Goal: Task Accomplishment & Management: Use online tool/utility

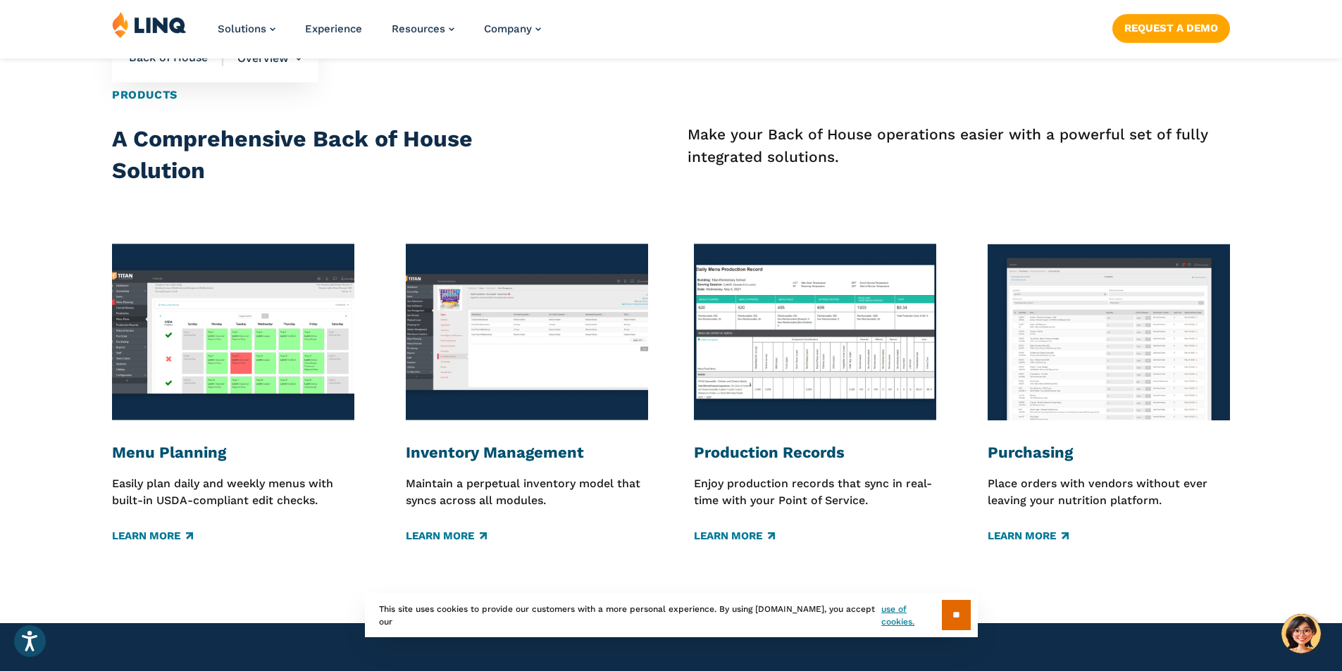
scroll to position [1973, 0]
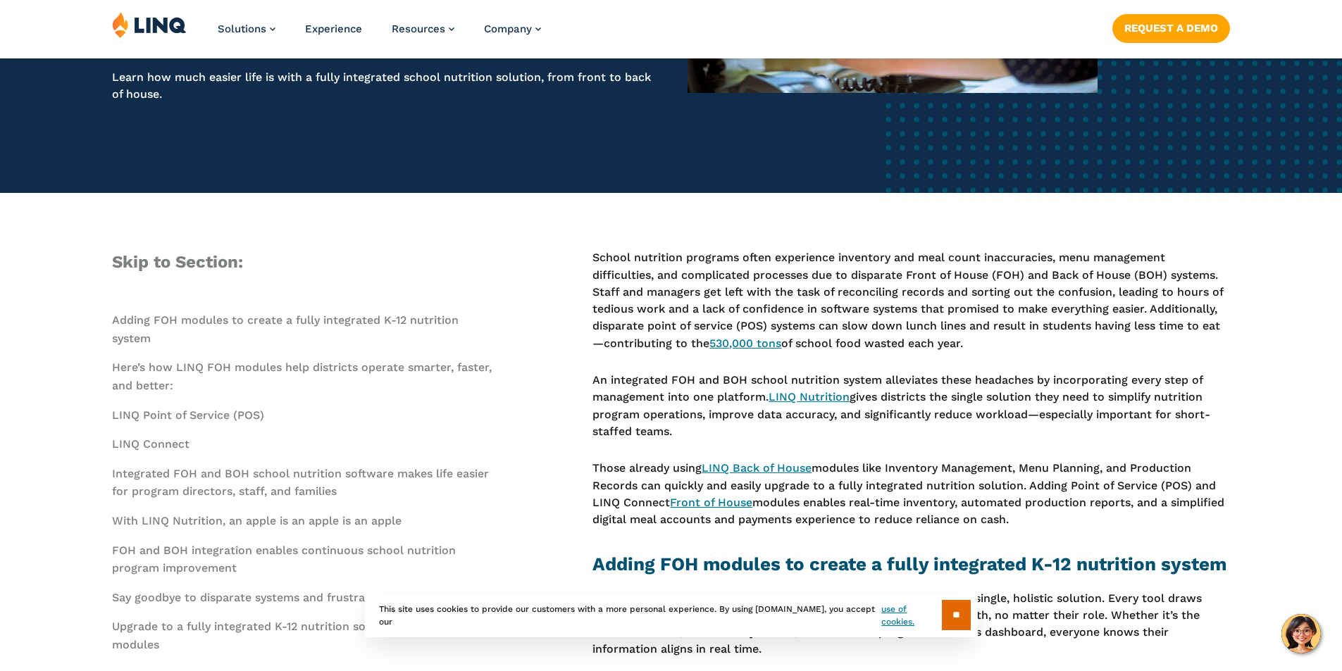
scroll to position [352, 0]
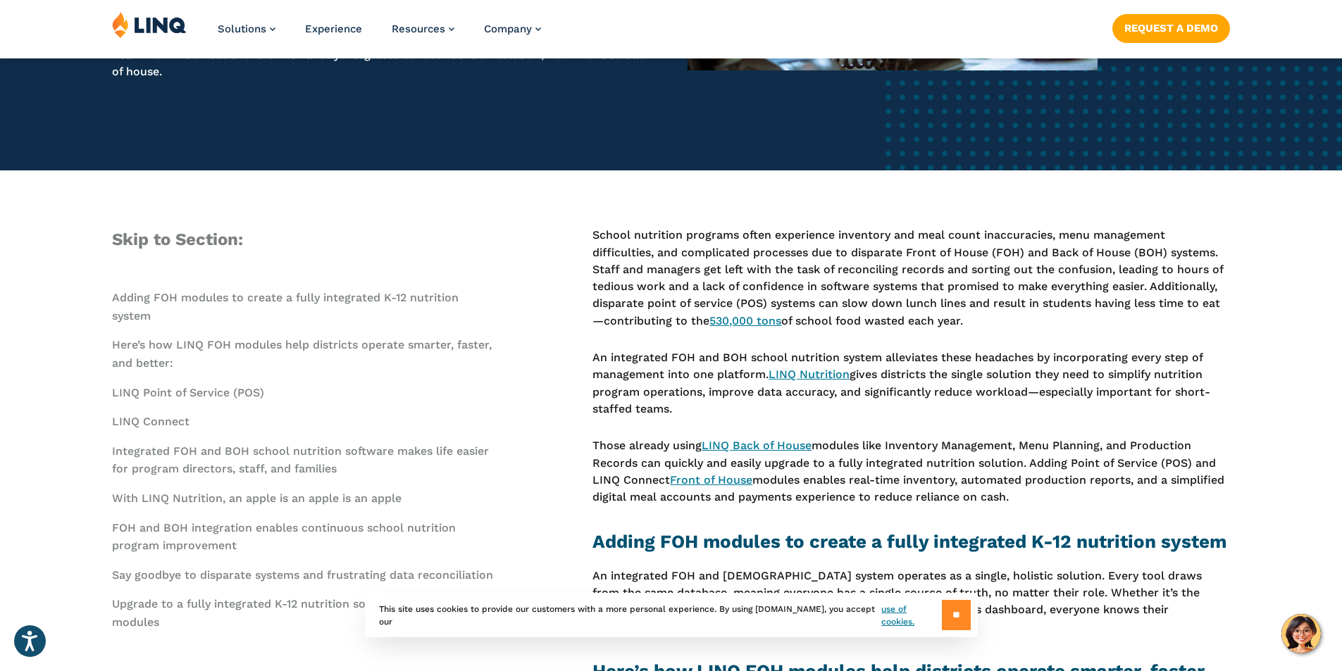
click at [948, 605] on input "**" at bounding box center [956, 615] width 29 height 30
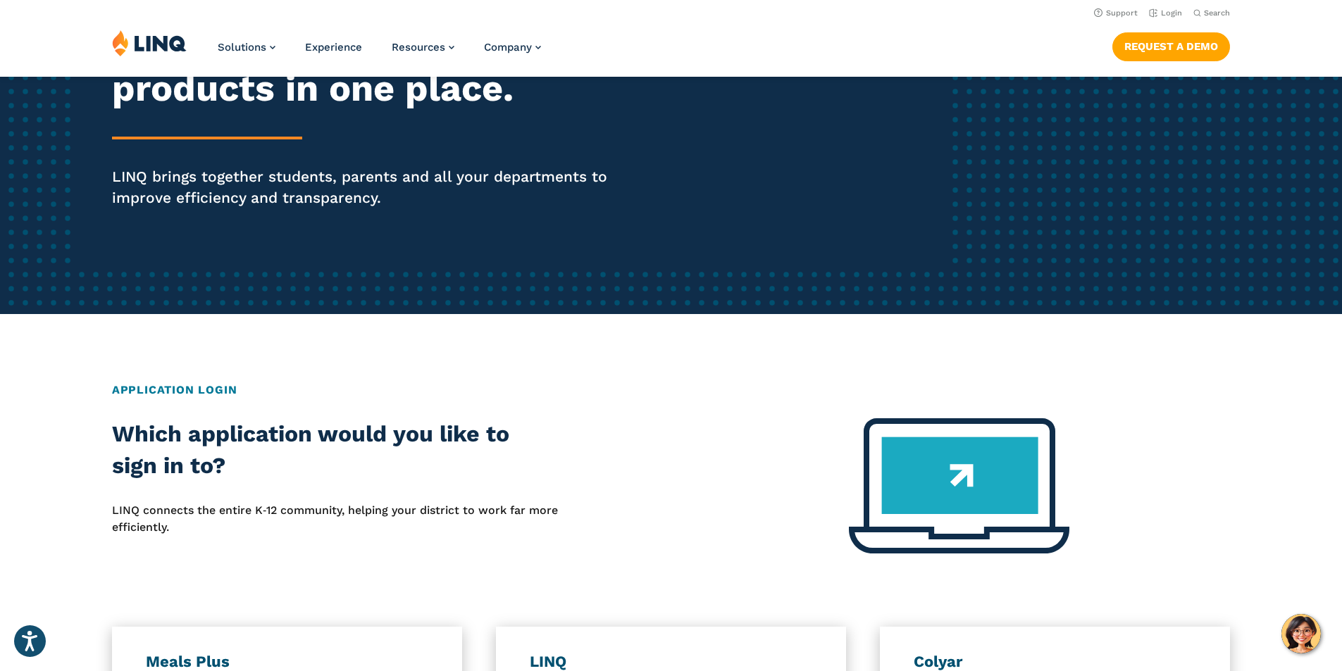
scroll to position [211, 0]
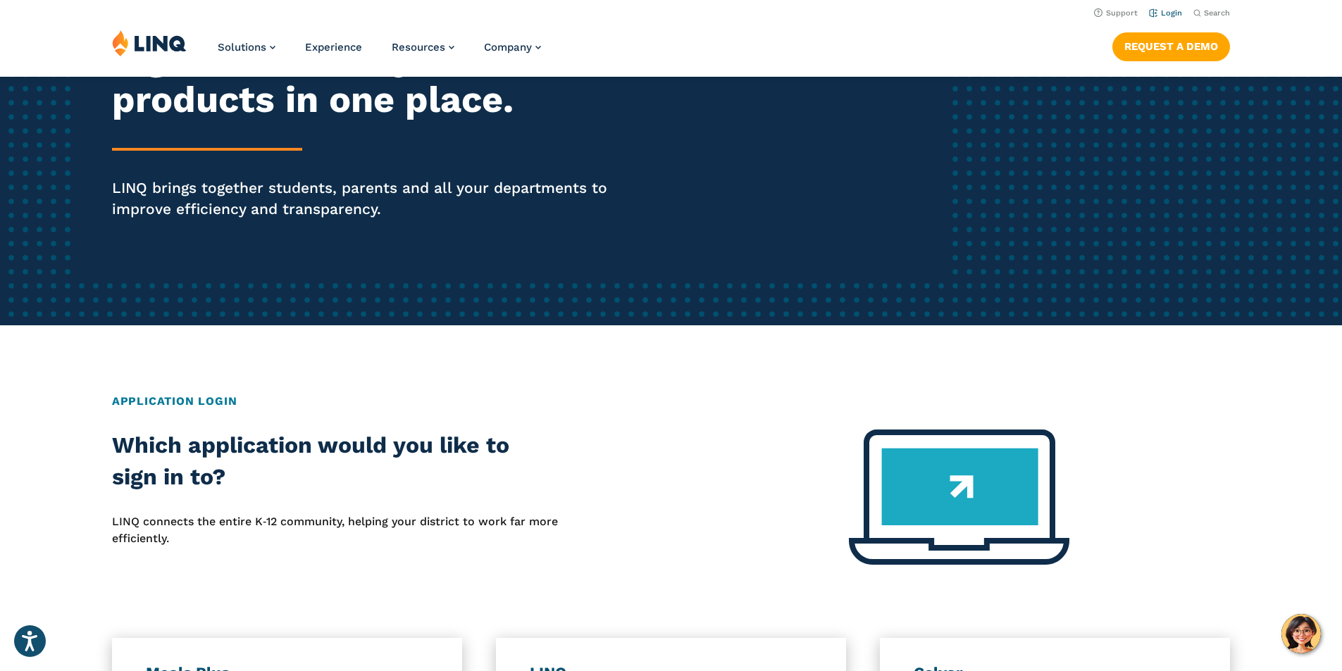
click at [1160, 13] on link "Login" at bounding box center [1165, 12] width 33 height 9
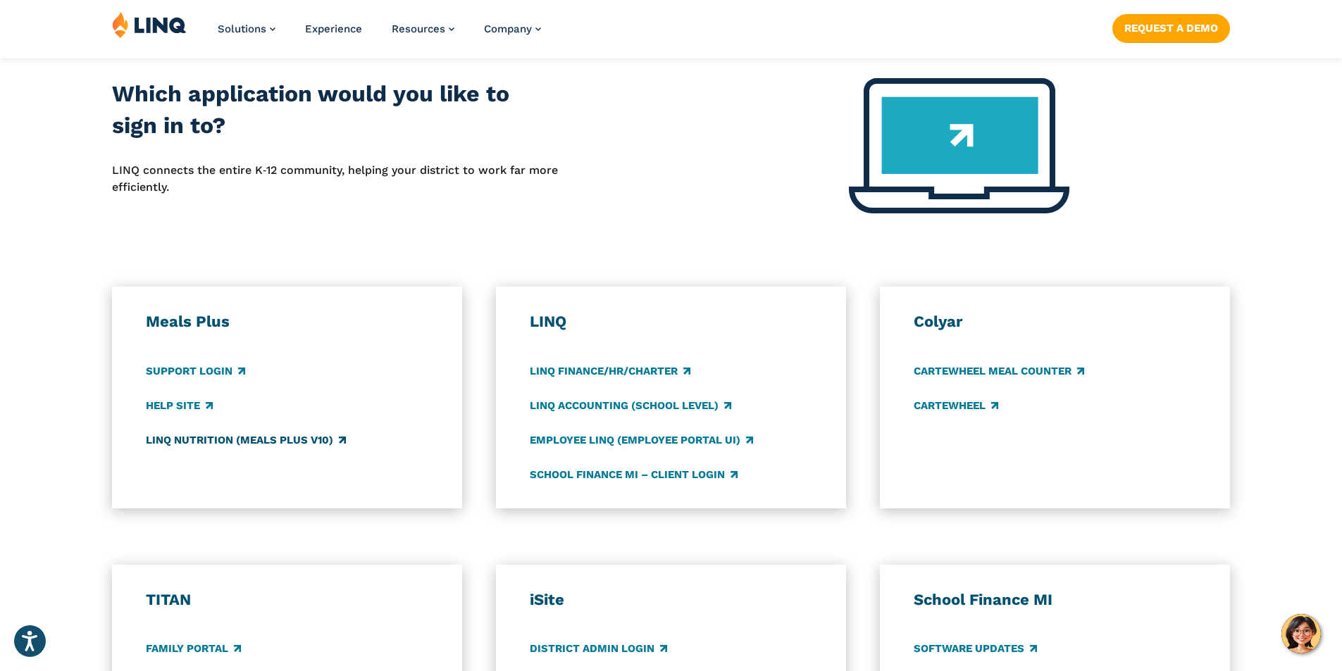
scroll to position [564, 0]
click at [311, 445] on link "LINQ Nutrition (Meals Plus v10)" at bounding box center [246, 439] width 200 height 15
